Goal: Navigation & Orientation: Find specific page/section

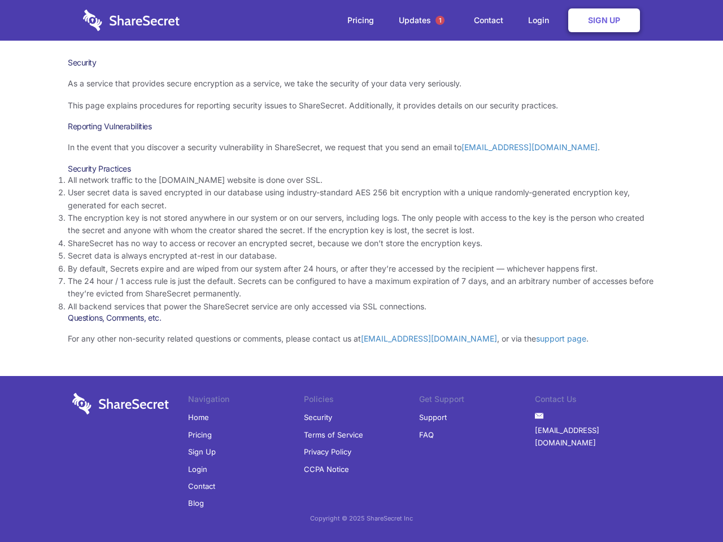
click at [362, 271] on li "By default, Secrets expire and are wiped from our system after 24 hours, or aft…" at bounding box center [361, 269] width 587 height 12
click at [440, 20] on span "1" at bounding box center [440, 20] width 9 height 9
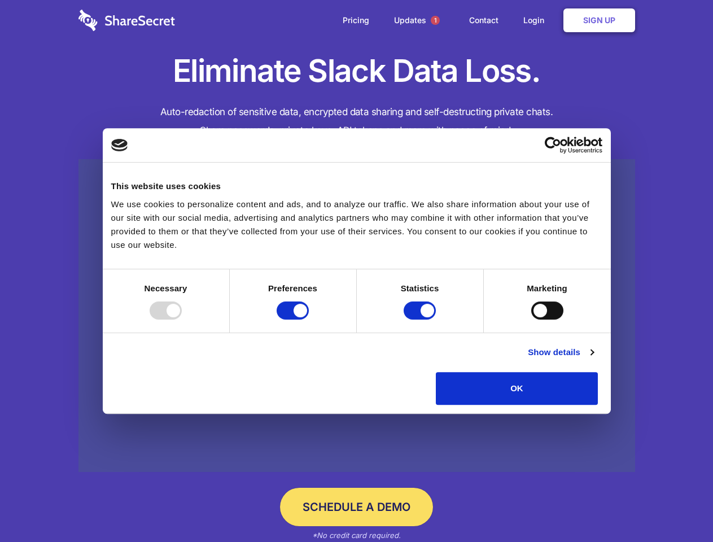
click at [182, 320] on div at bounding box center [166, 311] width 32 height 18
click at [309, 320] on input "Preferences" at bounding box center [293, 311] width 32 height 18
checkbox input "false"
click at [421, 320] on input "Statistics" at bounding box center [420, 311] width 32 height 18
checkbox input "false"
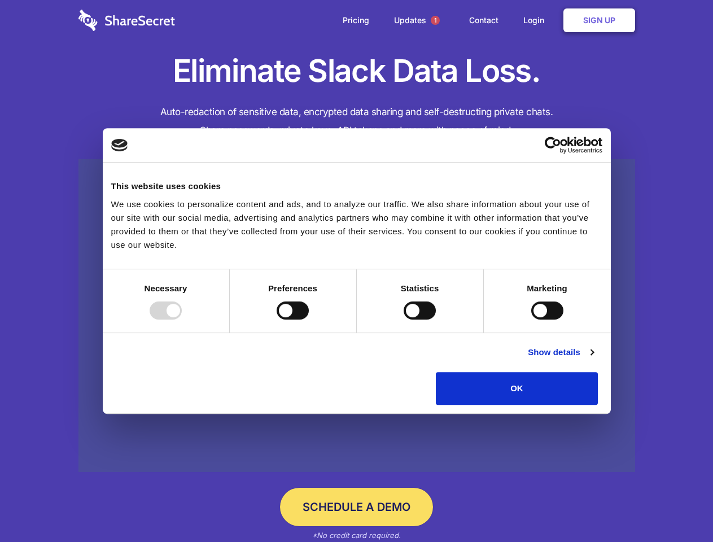
click at [532, 320] on input "Marketing" at bounding box center [548, 311] width 32 height 18
checkbox input "true"
